Goal: Unclear

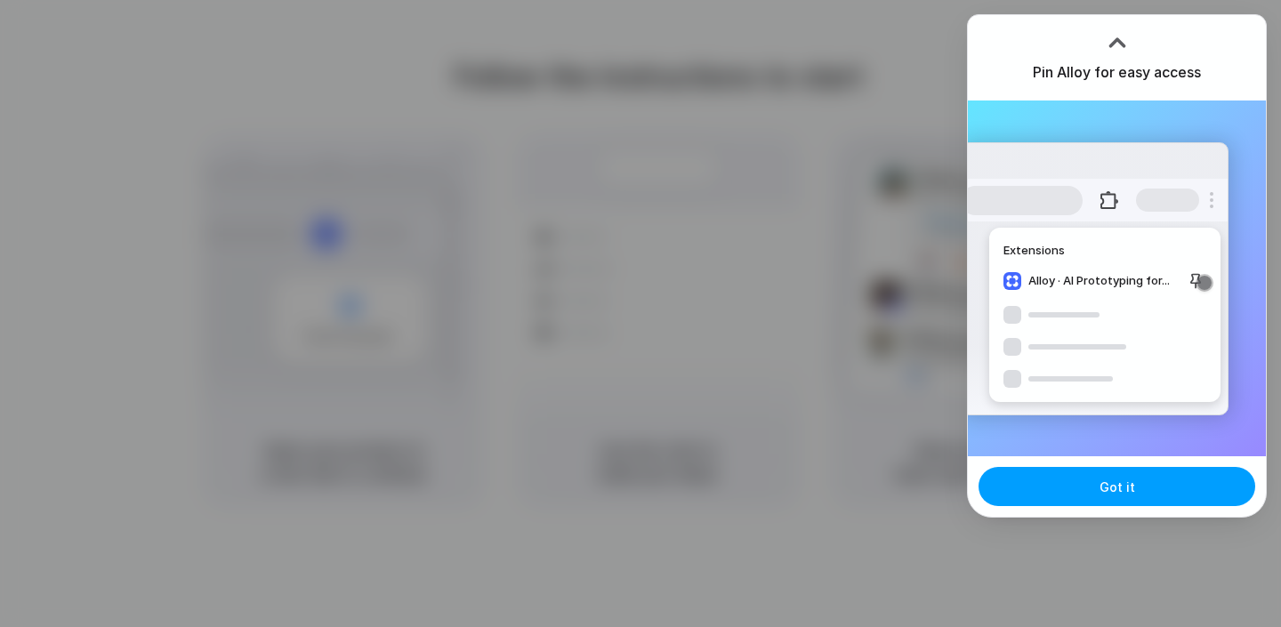
click at [1104, 488] on span "Got it" at bounding box center [1117, 487] width 36 height 19
